Goal: Task Accomplishment & Management: Manage account settings

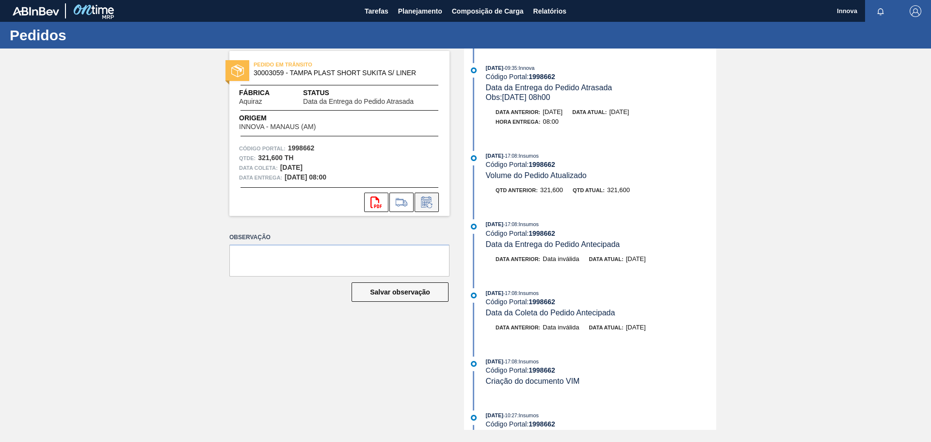
click at [426, 200] on icon at bounding box center [427, 202] width 16 height 12
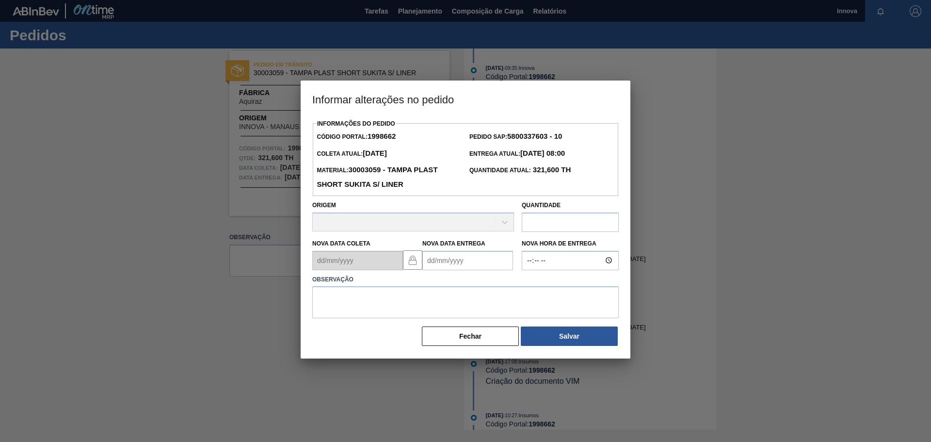
click at [478, 264] on Entrega1998662 "Nova Data Entrega" at bounding box center [468, 260] width 91 height 19
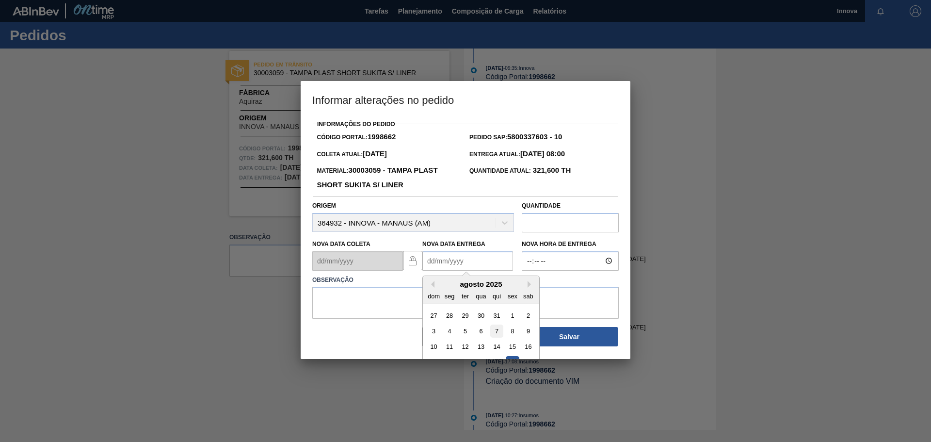
scroll to position [49, 0]
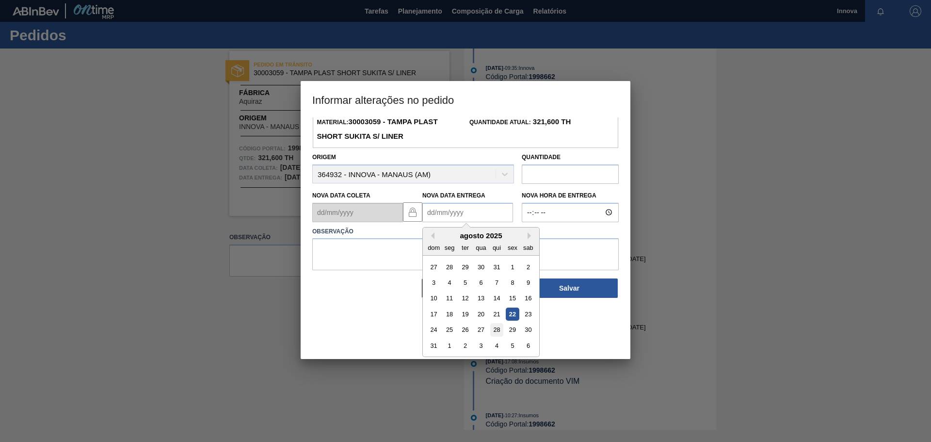
click at [497, 332] on div "28" at bounding box center [496, 329] width 13 height 13
type Entrega1998662 "28/08/2025"
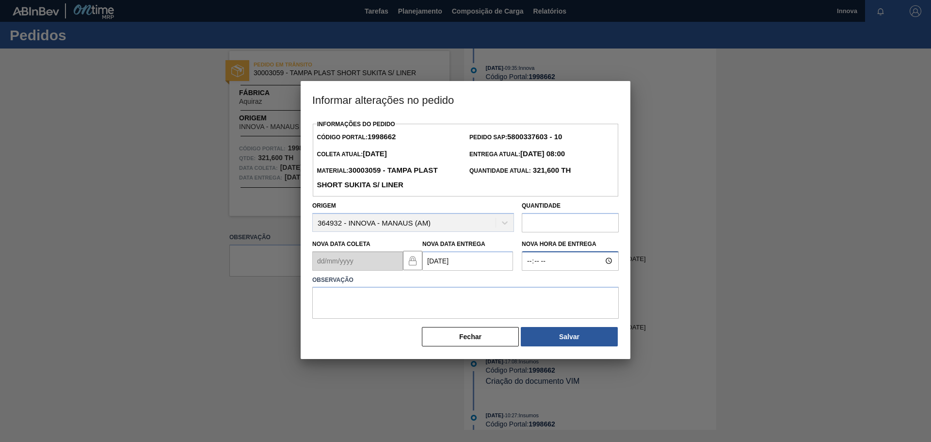
click at [538, 260] on input "Nova Hora de Entrega" at bounding box center [570, 260] width 97 height 19
click at [529, 261] on input "Nova Hora de Entrega" at bounding box center [570, 260] width 97 height 19
type input "08:00"
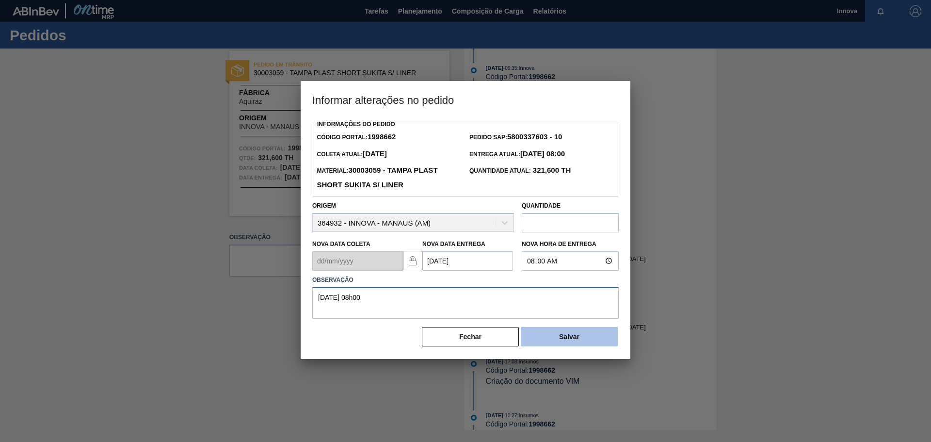
type textarea "28/08 08h00"
click at [563, 335] on button "Salvar" at bounding box center [569, 336] width 97 height 19
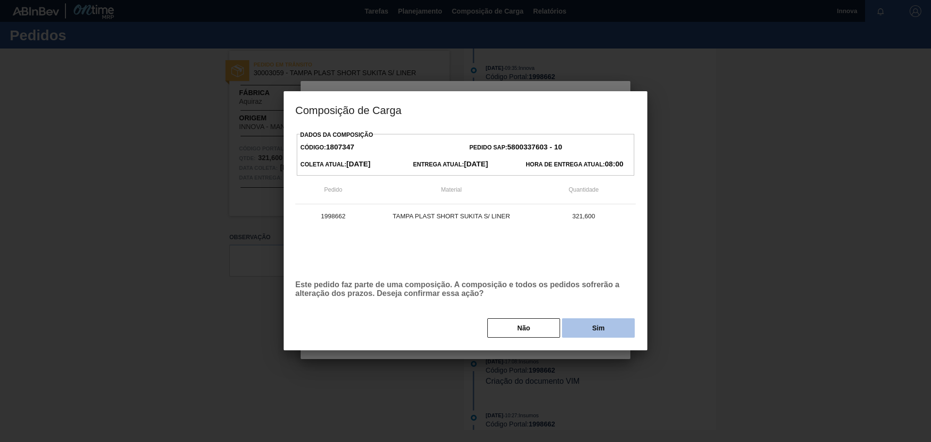
click at [579, 334] on button "Sim" at bounding box center [598, 327] width 73 height 19
